Goal: Information Seeking & Learning: Learn about a topic

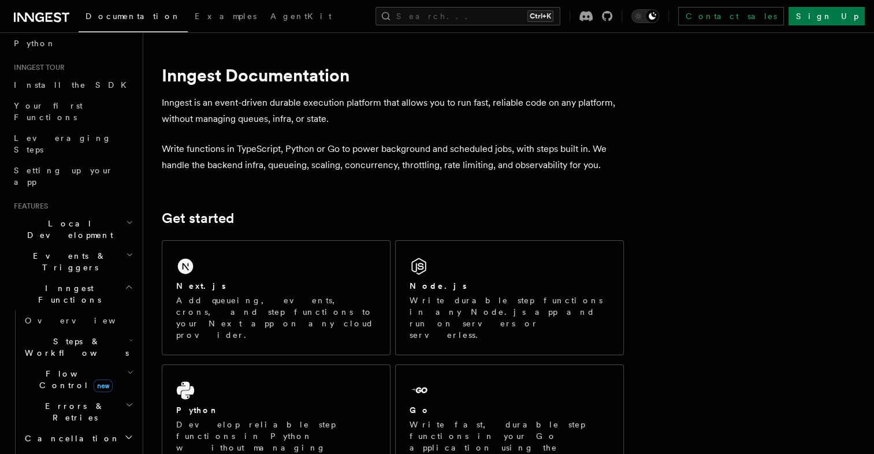
scroll to position [92, 0]
click at [129, 335] on icon "button" at bounding box center [131, 339] width 5 height 9
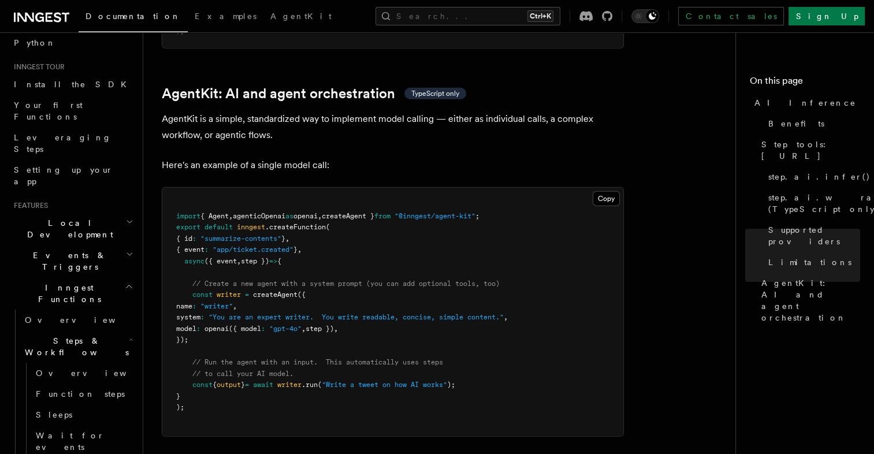
scroll to position [3366, 0]
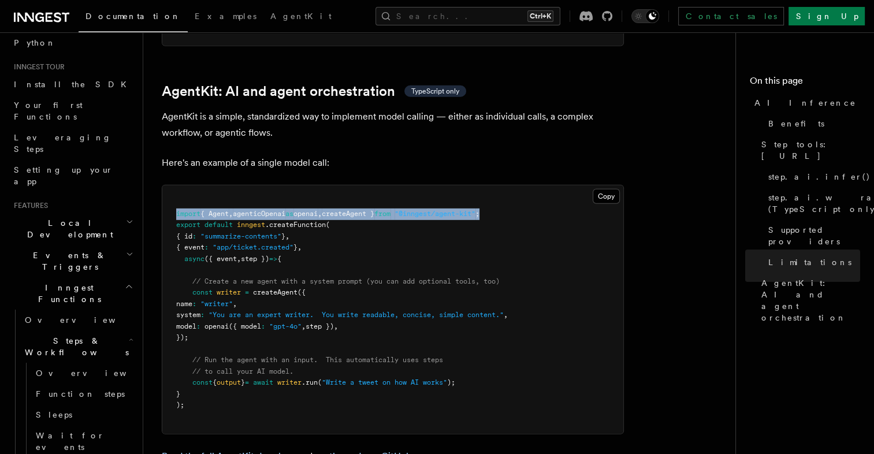
copy span "import { Agent , agenticOpenai as openai , createAgent } from "@inngest/agent-k…"
drag, startPoint x: 515, startPoint y: 167, endPoint x: 163, endPoint y: 158, distance: 352.3
click at [163, 185] on pre "import { Agent , agenticOpenai as openai , createAgent } from "@inngest/agent-k…" at bounding box center [392, 309] width 461 height 248
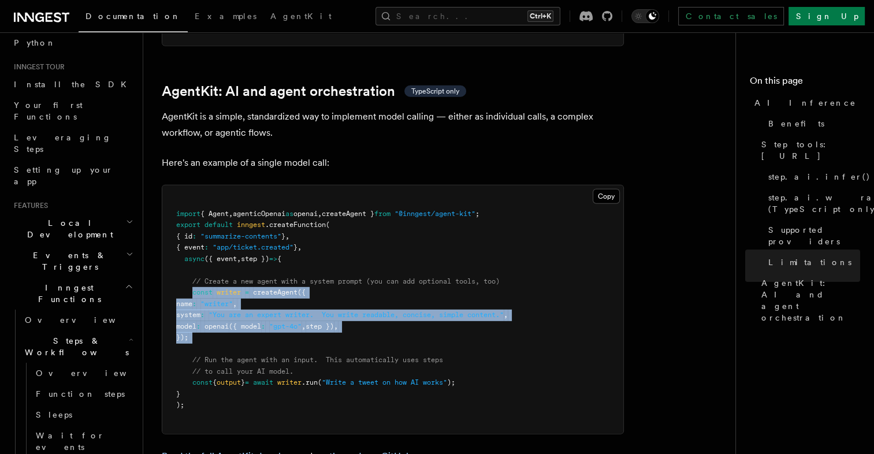
copy code "const writer = createAgent ({ name : "writer" , system : "You are an expert wri…"
drag, startPoint x: 217, startPoint y: 294, endPoint x: 193, endPoint y: 246, distance: 54.2
click at [193, 246] on pre "import { Agent , agenticOpenai as openai , createAgent } from "@inngest/agent-k…" at bounding box center [392, 309] width 461 height 248
